Goal: Transaction & Acquisition: Obtain resource

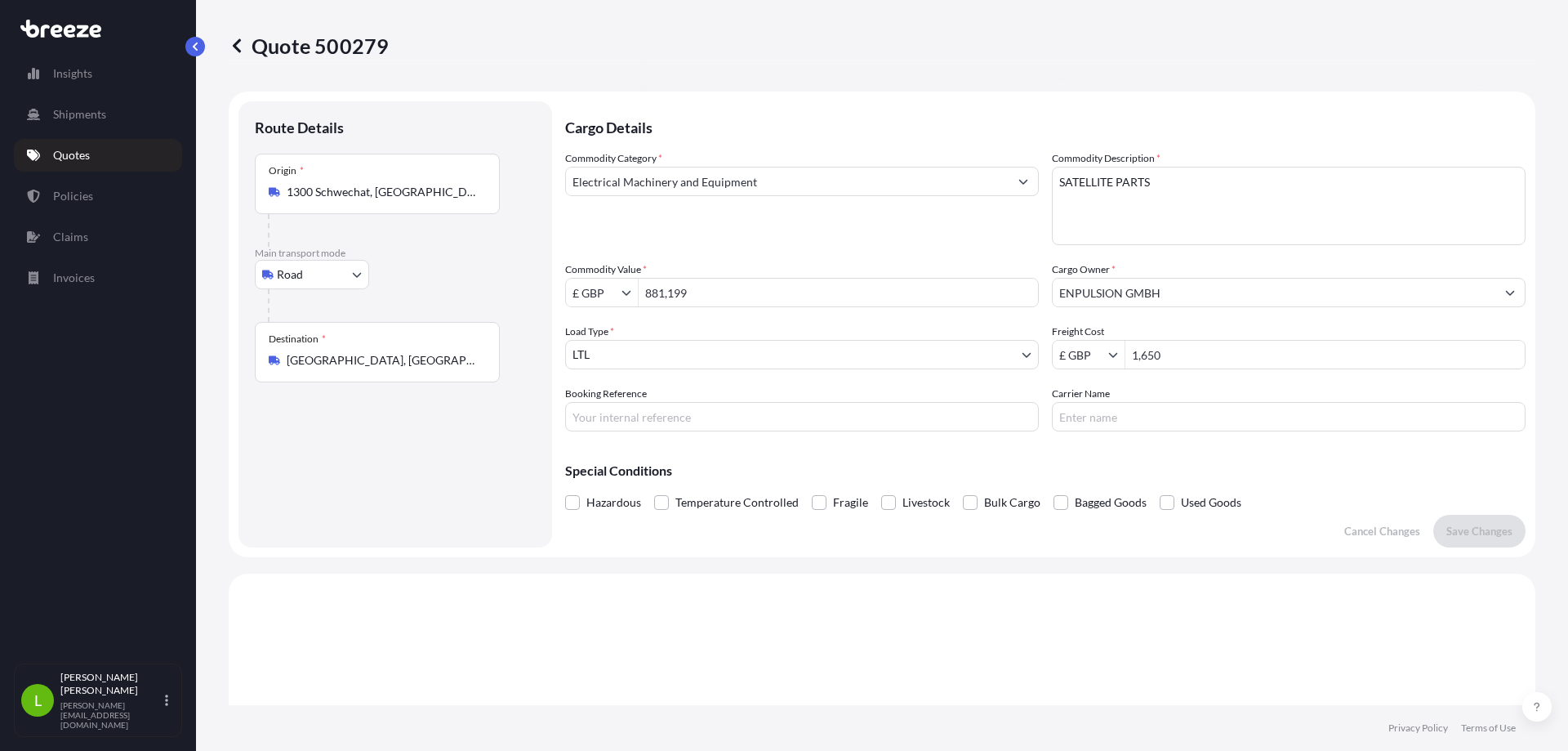
select select "Road"
select select "1"
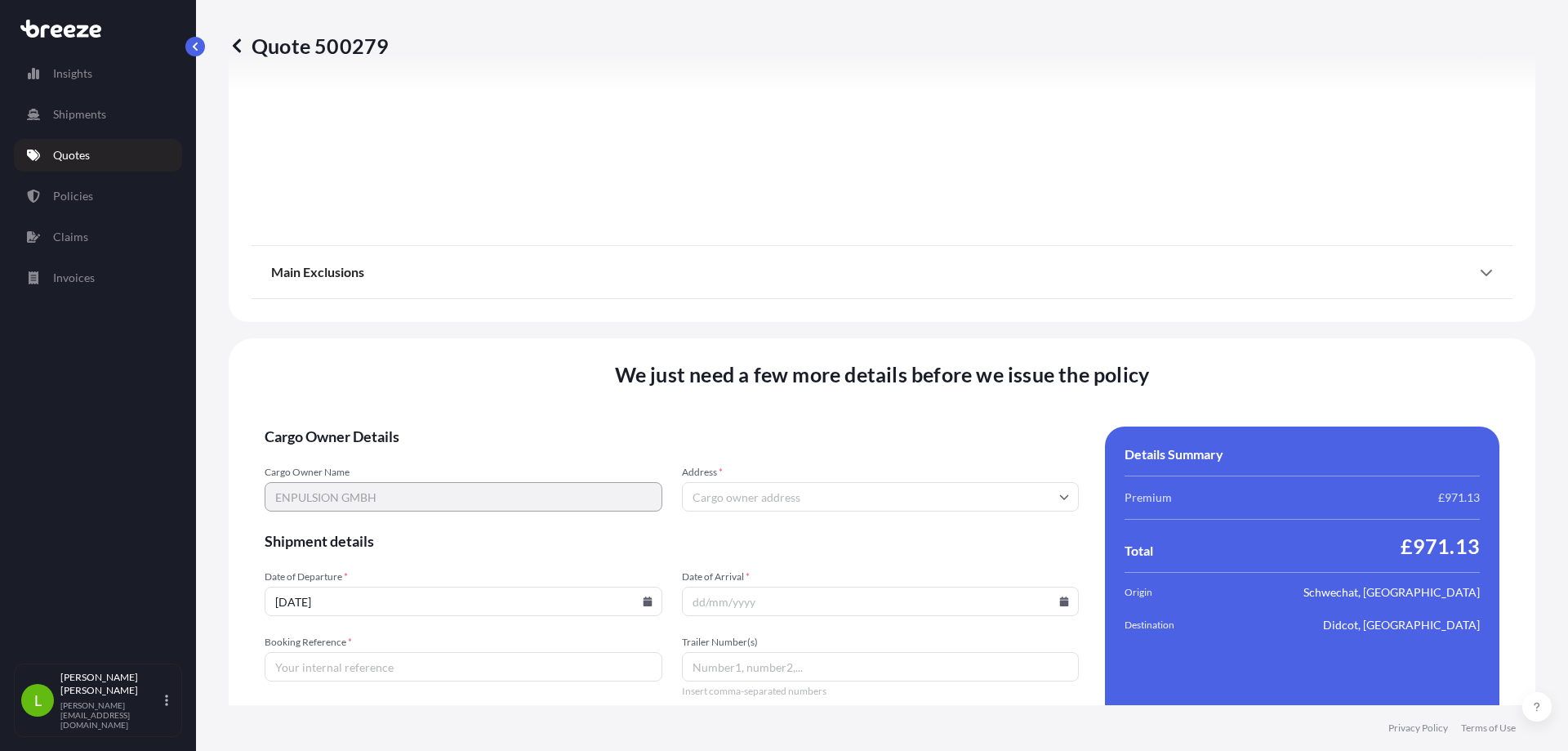
scroll to position [1844, 0]
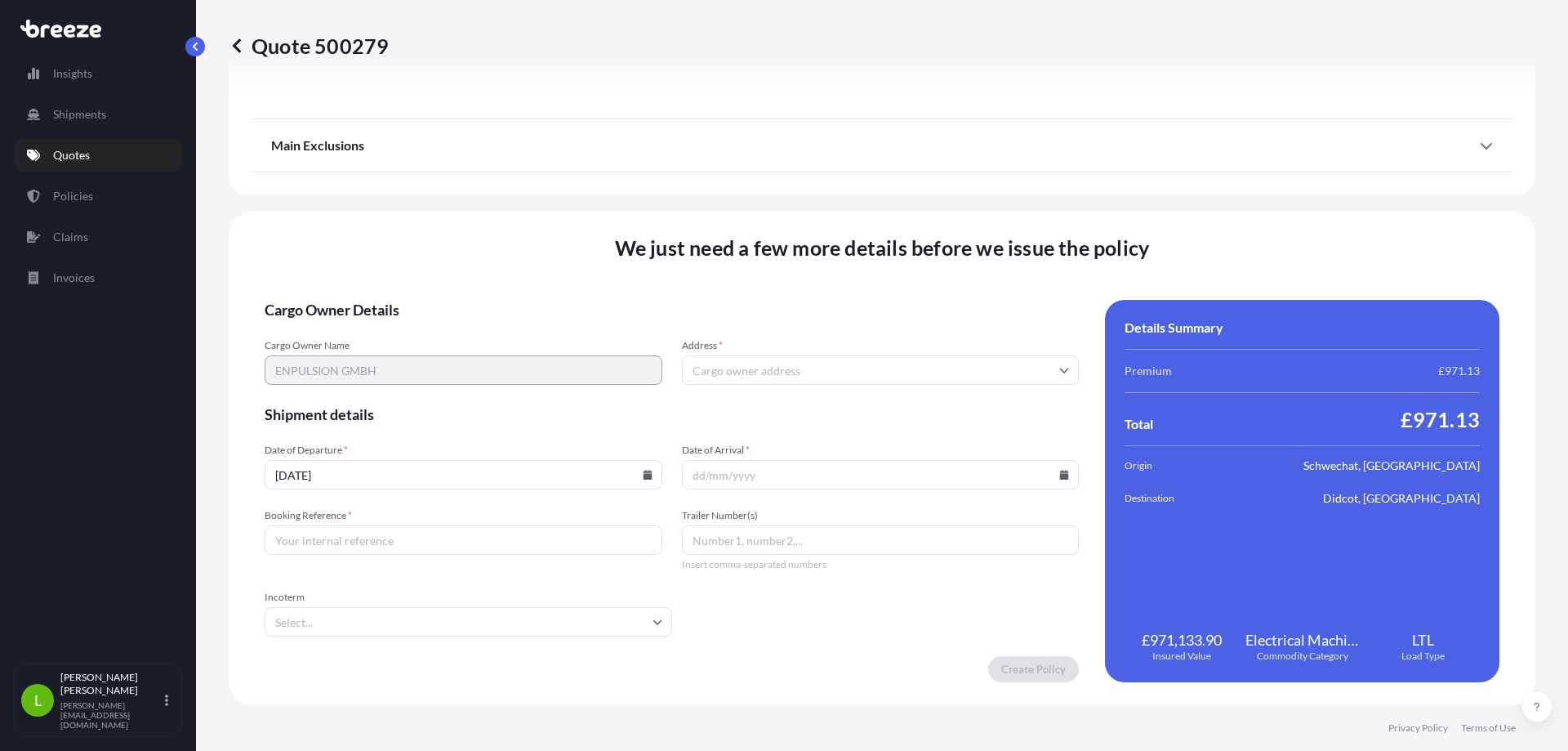
click at [768, 374] on input "Address *" at bounding box center [880, 370] width 397 height 30
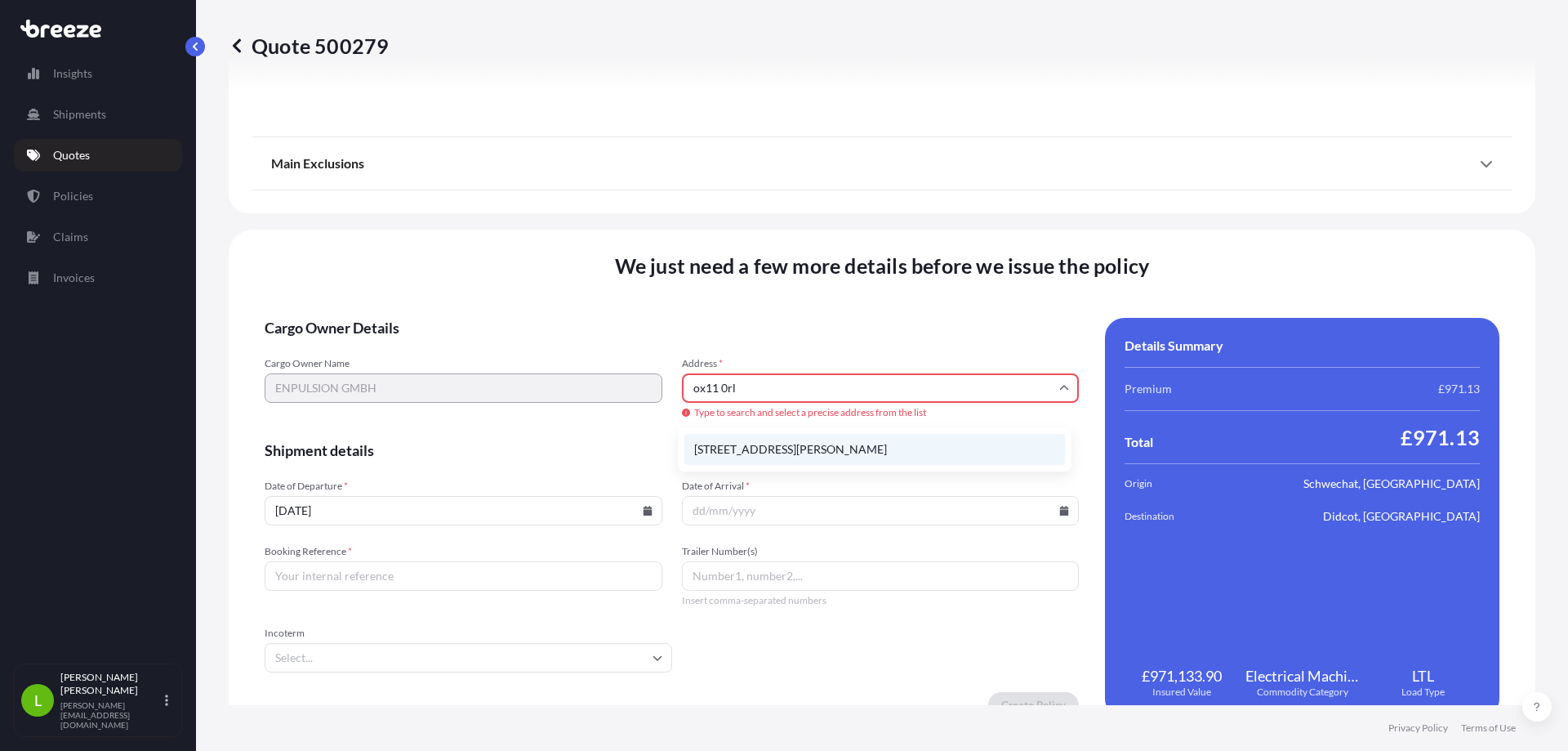
click at [860, 441] on li "[STREET_ADDRESS][PERSON_NAME]" at bounding box center [874, 450] width 381 height 31
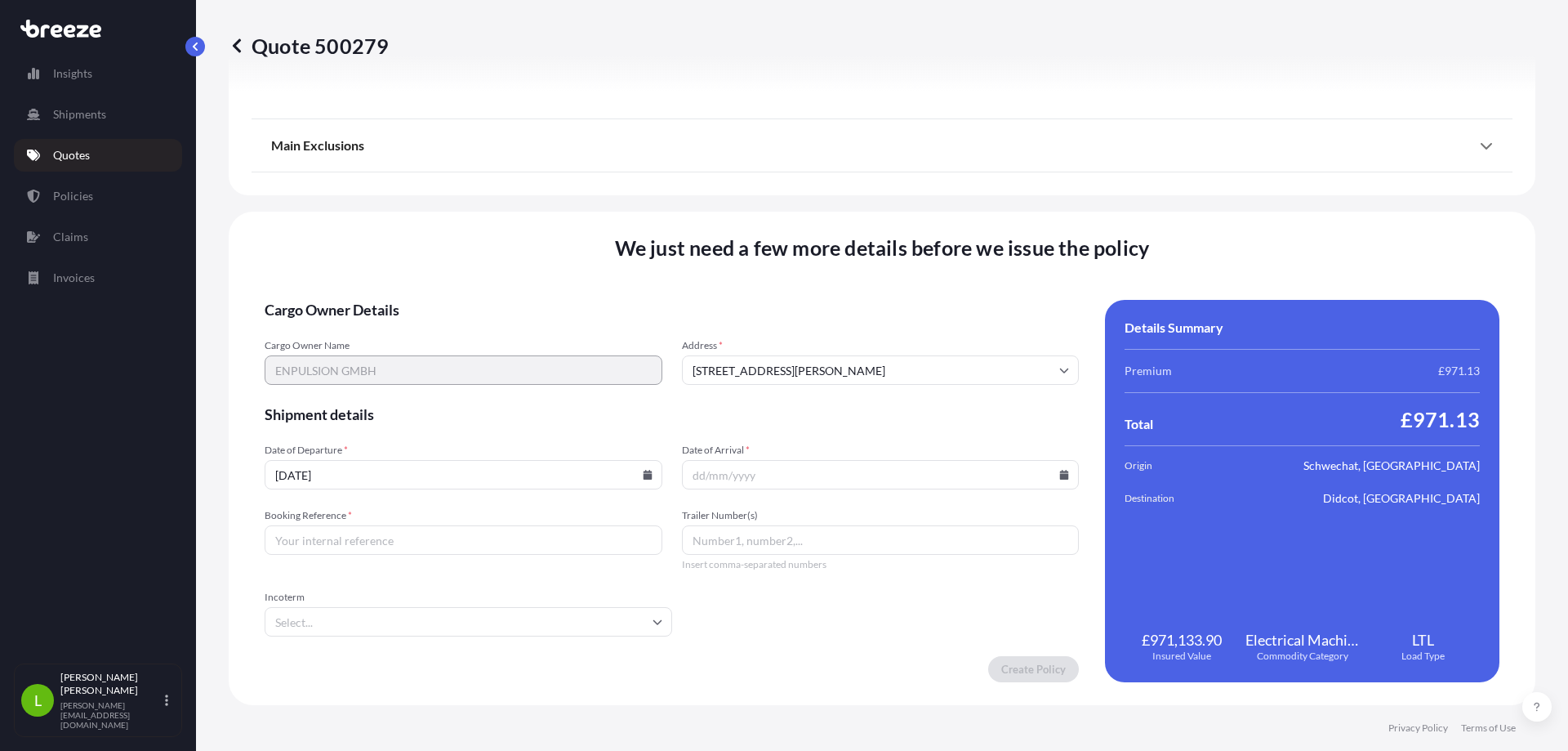
type input "[STREET_ADDRESS][PERSON_NAME]"
click at [458, 477] on input "[DATE]" at bounding box center [463, 475] width 397 height 30
click at [643, 476] on icon at bounding box center [647, 475] width 9 height 10
click at [1060, 477] on icon at bounding box center [1064, 475] width 9 height 10
click at [872, 268] on button "2" at bounding box center [859, 266] width 27 height 27
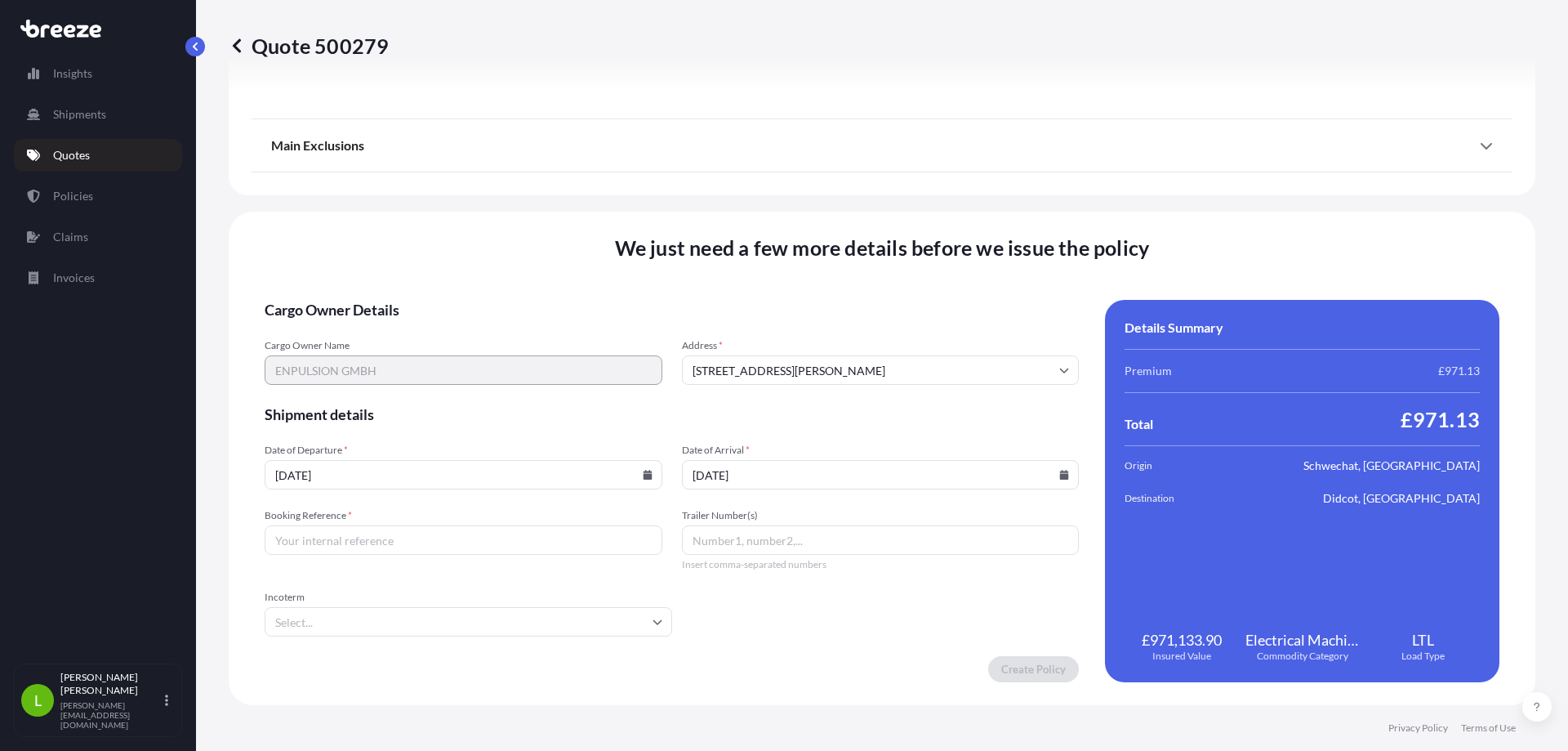
type input "[DATE]"
click at [388, 543] on input "Booking Reference *" at bounding box center [463, 540] width 397 height 30
type input "x"
type input "XI35557257"
click at [359, 620] on input "Incoterm" at bounding box center [468, 622] width 407 height 30
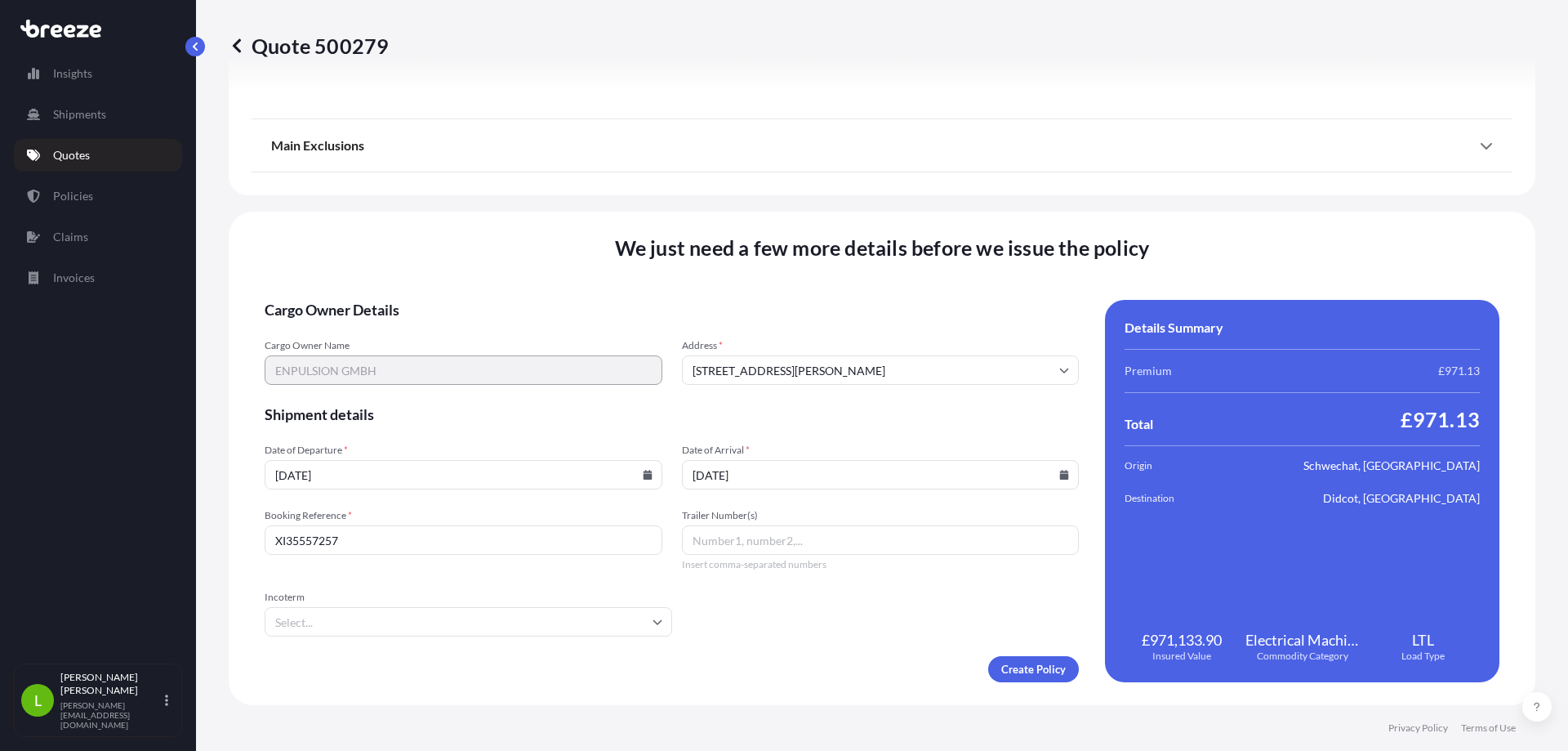
click at [935, 639] on form "Cargo Owner Details Cargo Owner Name ENPULSION GMBH Address * [GEOGRAPHIC_DATA]…" at bounding box center [672, 491] width 814 height 383
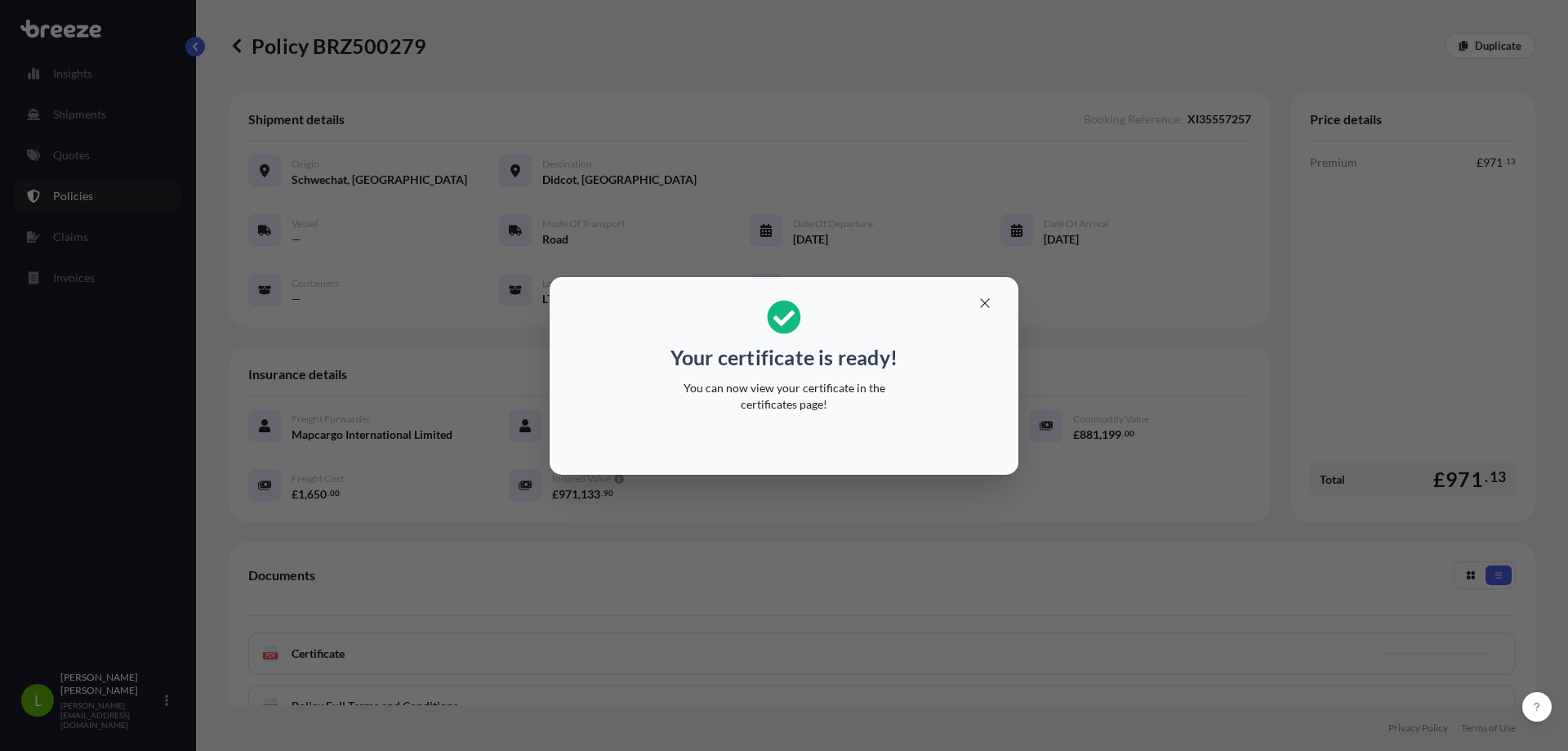
click at [93, 176] on div "Your certificate is ready! You can now view your certificate in the certificate…" at bounding box center [784, 375] width 1568 height 751
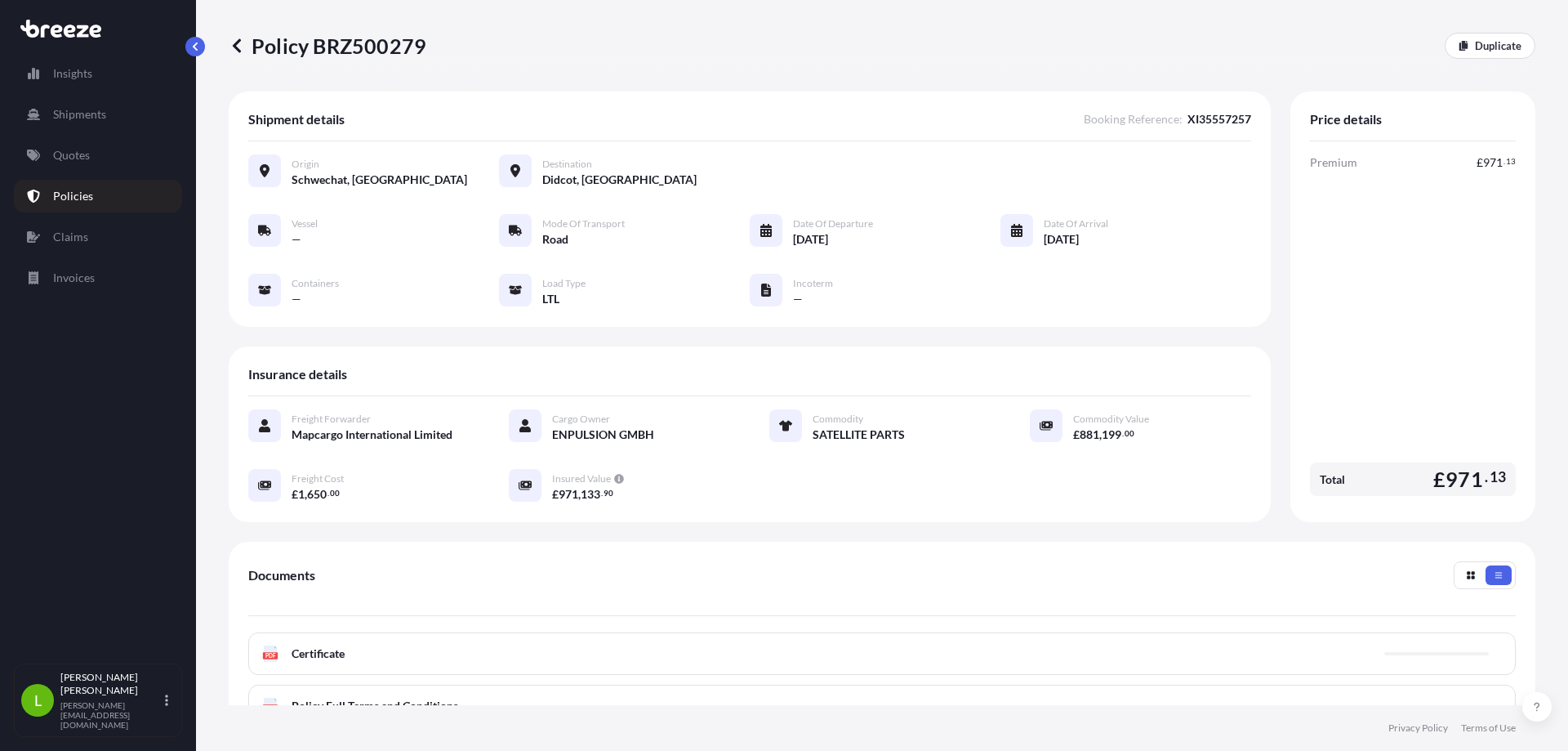
click at [85, 205] on link "Policies" at bounding box center [97, 196] width 168 height 32
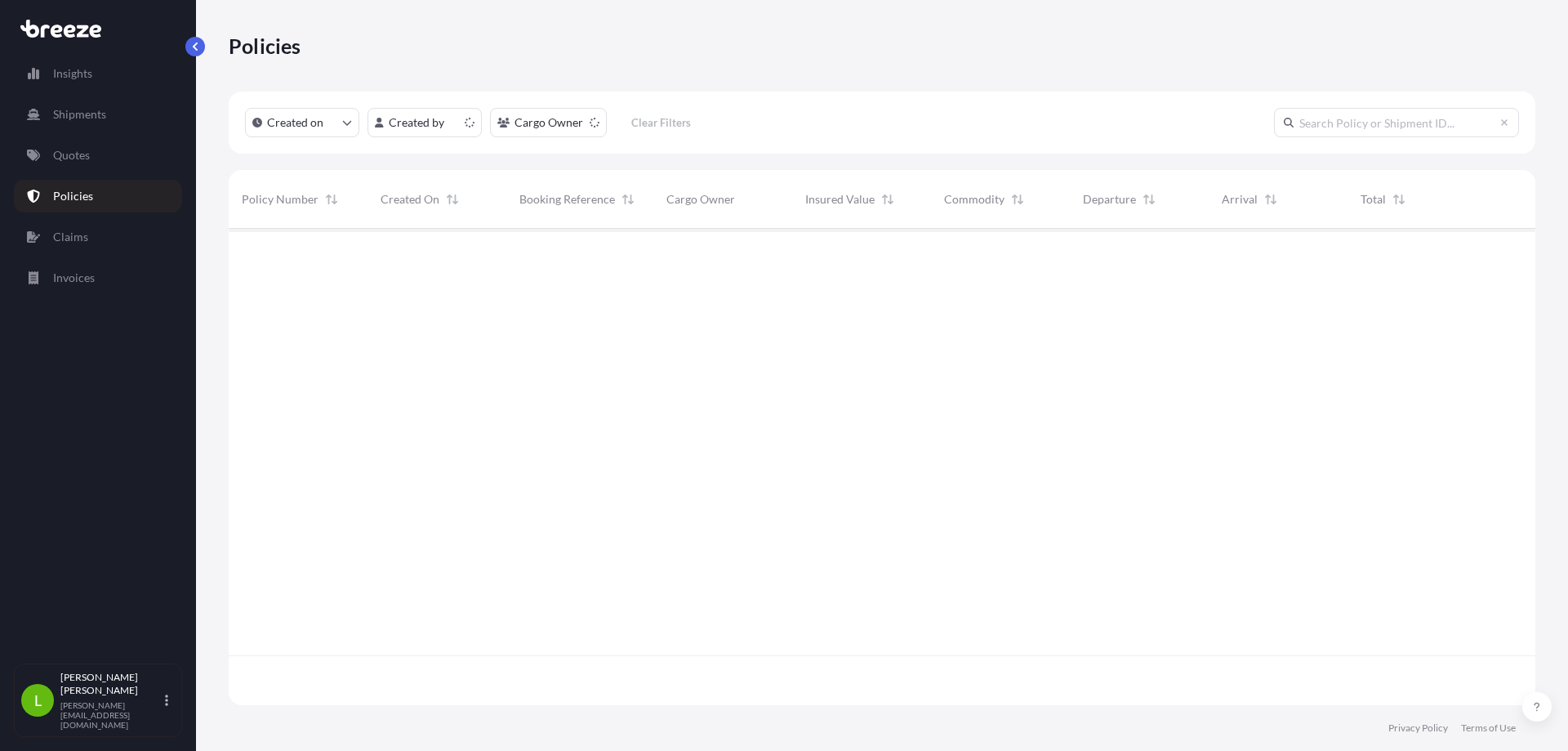
scroll to position [473, 1295]
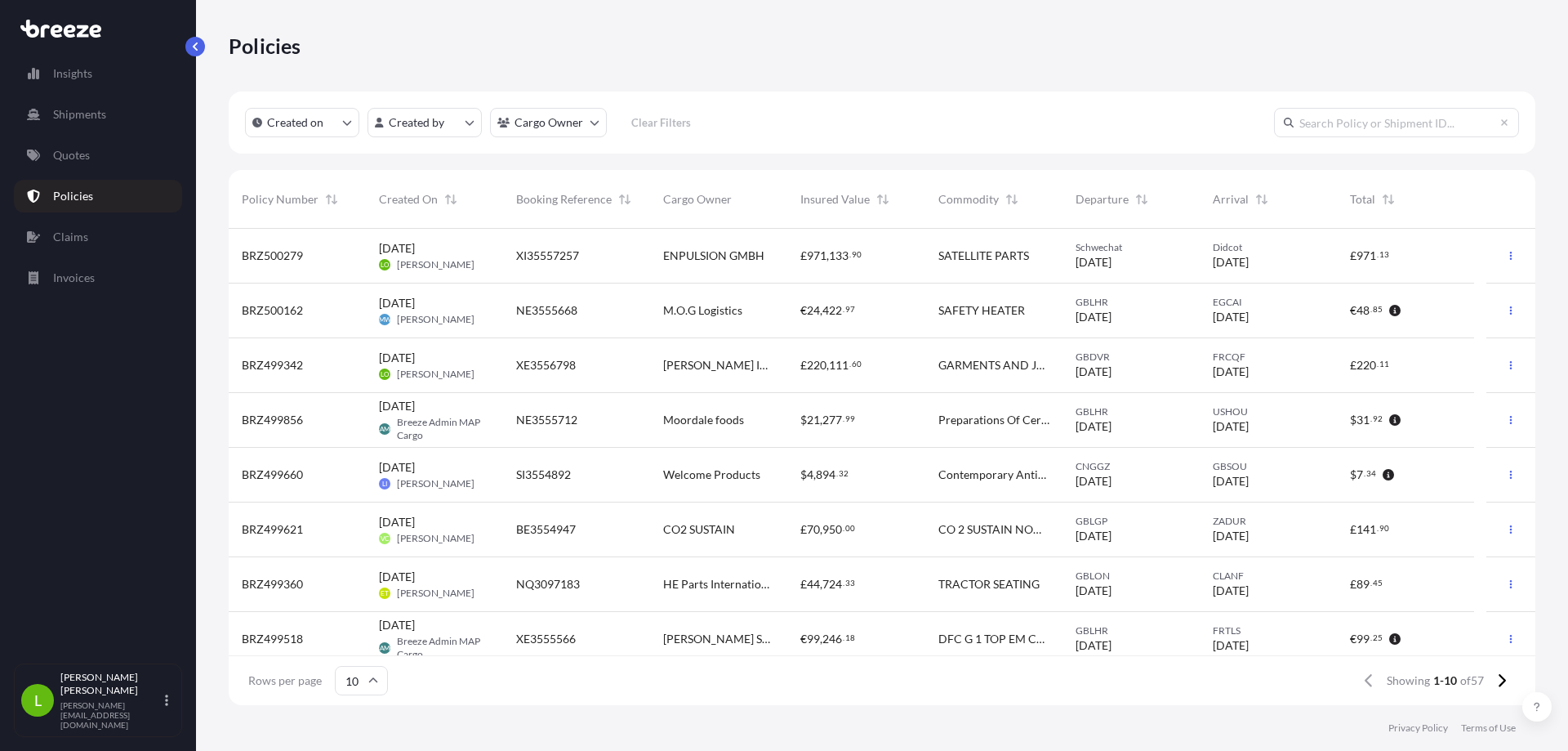
click at [565, 249] on span "XI35557257" at bounding box center [548, 256] width 63 height 17
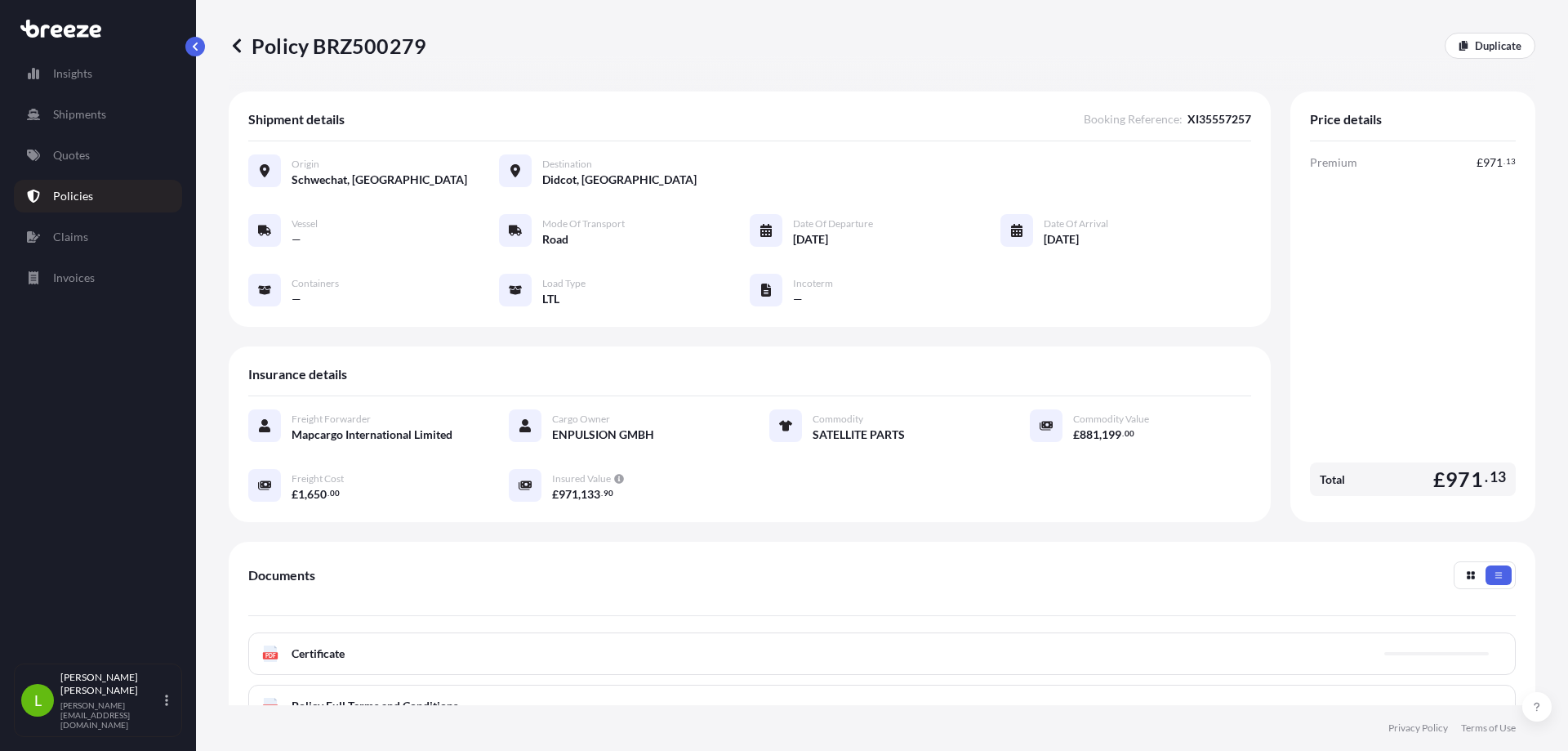
scroll to position [163, 0]
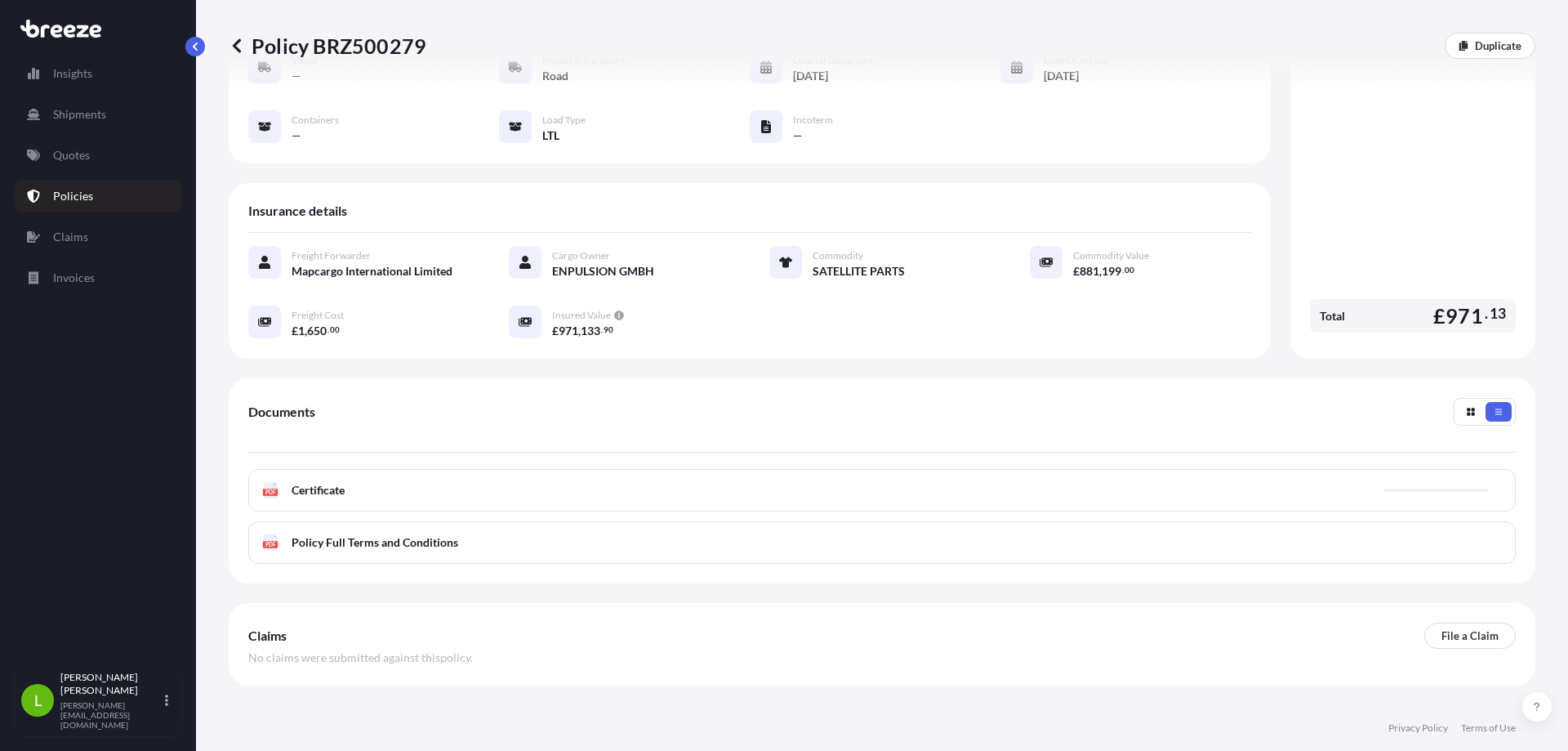
click at [359, 498] on div "PDF Certificate" at bounding box center [881, 490] width 1268 height 42
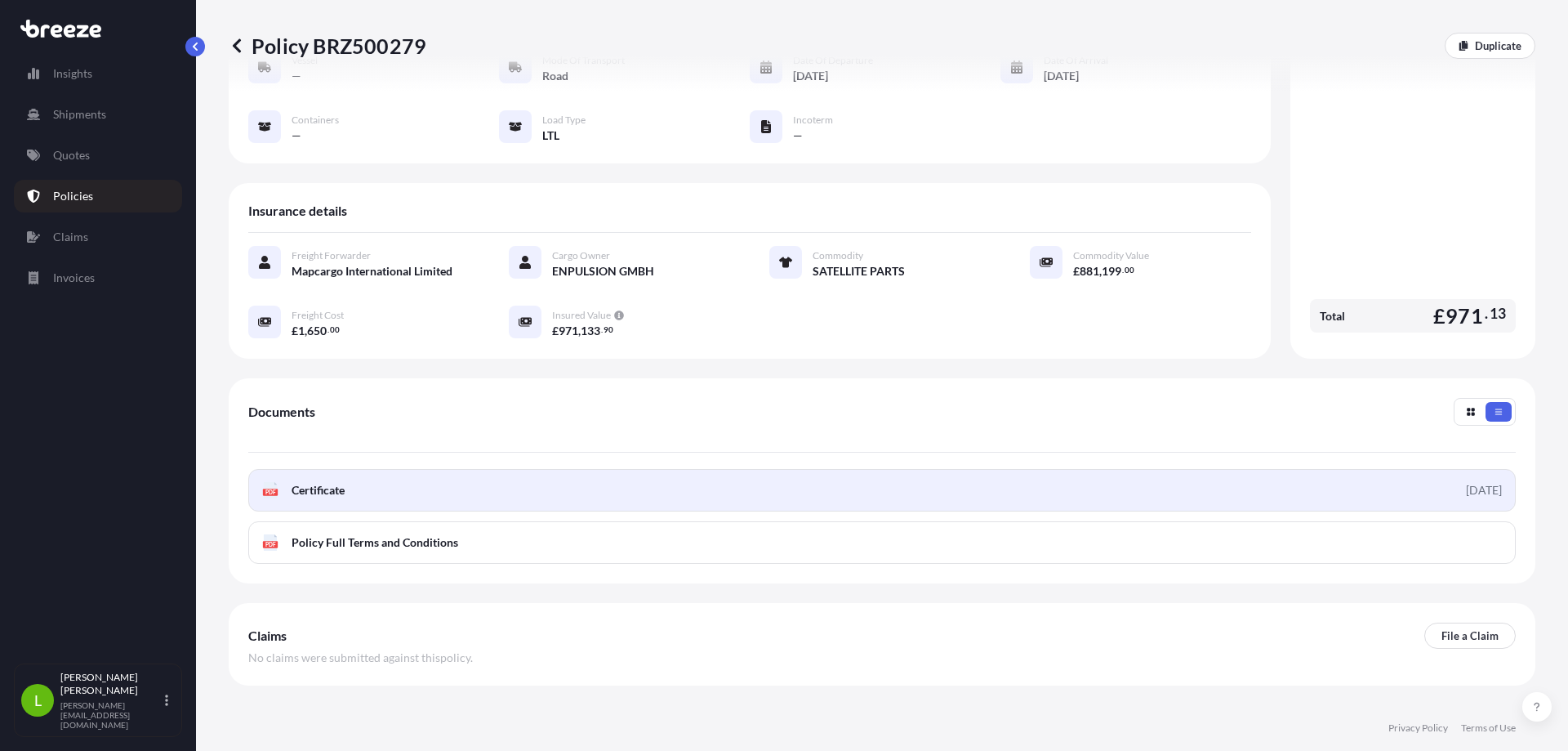
click at [675, 487] on link "PDF Certificate [DATE]" at bounding box center [881, 490] width 1268 height 42
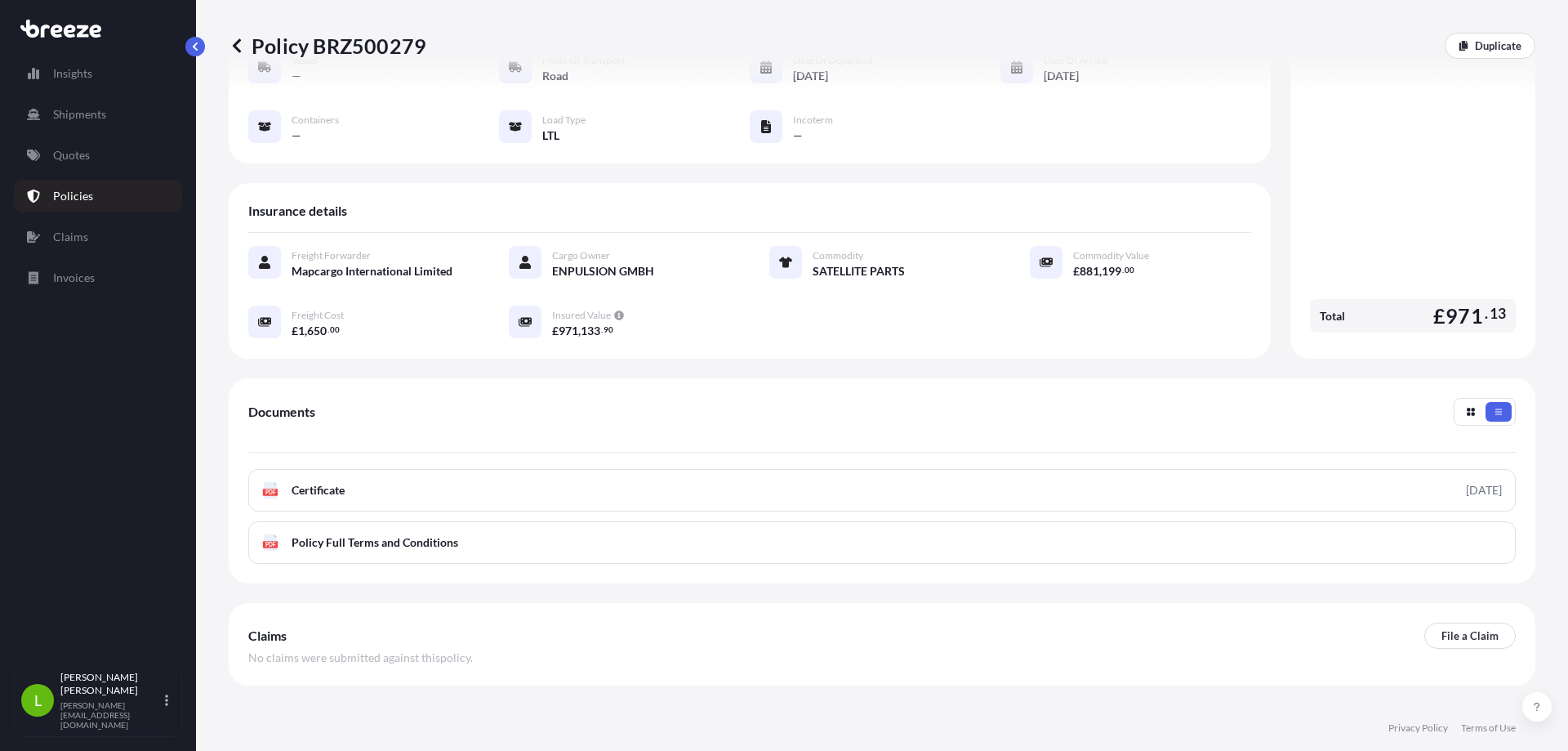
scroll to position [0, 0]
